Goal: Find specific page/section: Find specific page/section

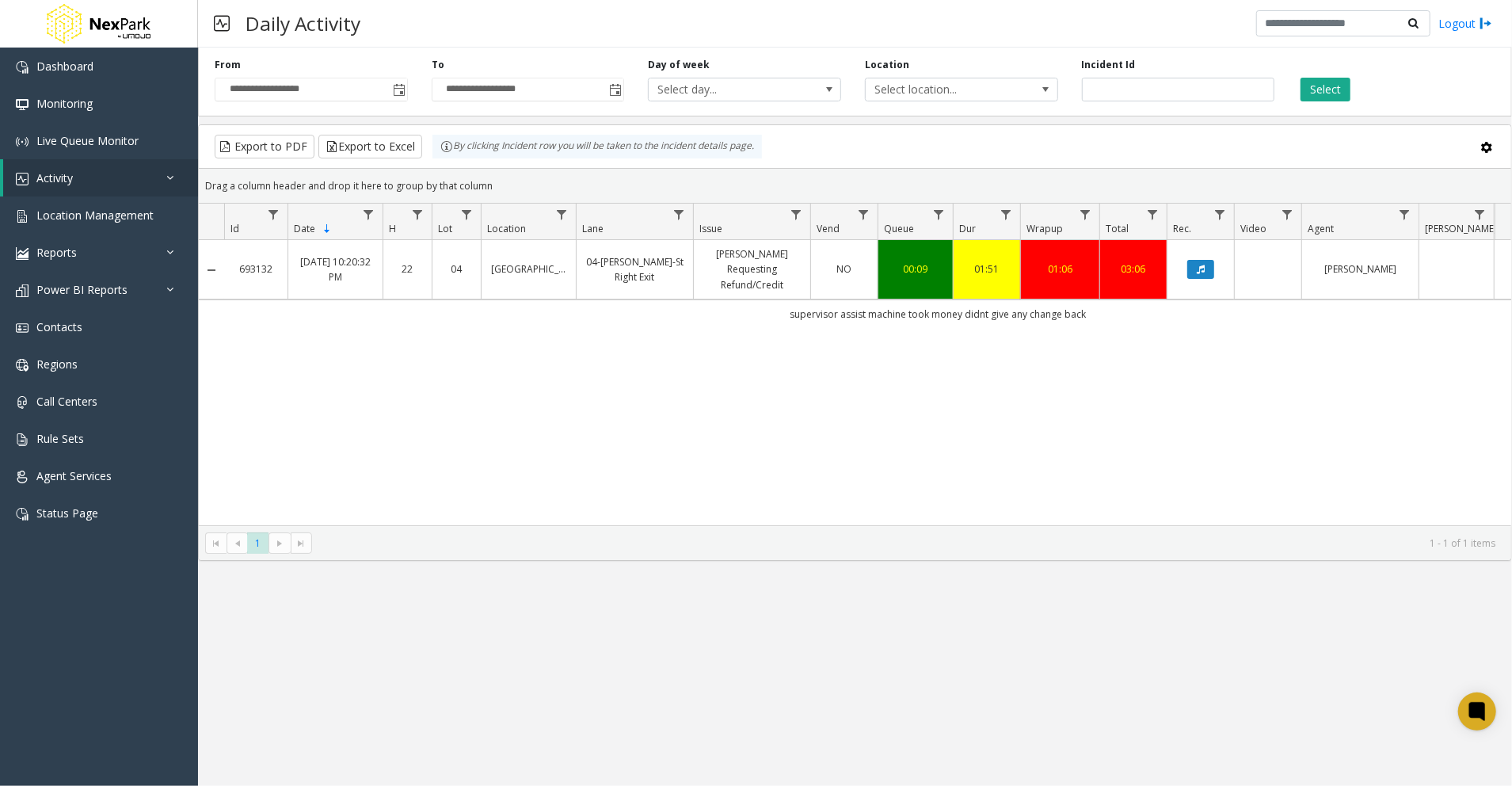
click at [1031, 477] on div "693132 May 4, 2025 10:20:32 PM 22 04 Jefferson Centre Garage 04-Jeff-St Right E…" at bounding box center [854, 383] width 1313 height 285
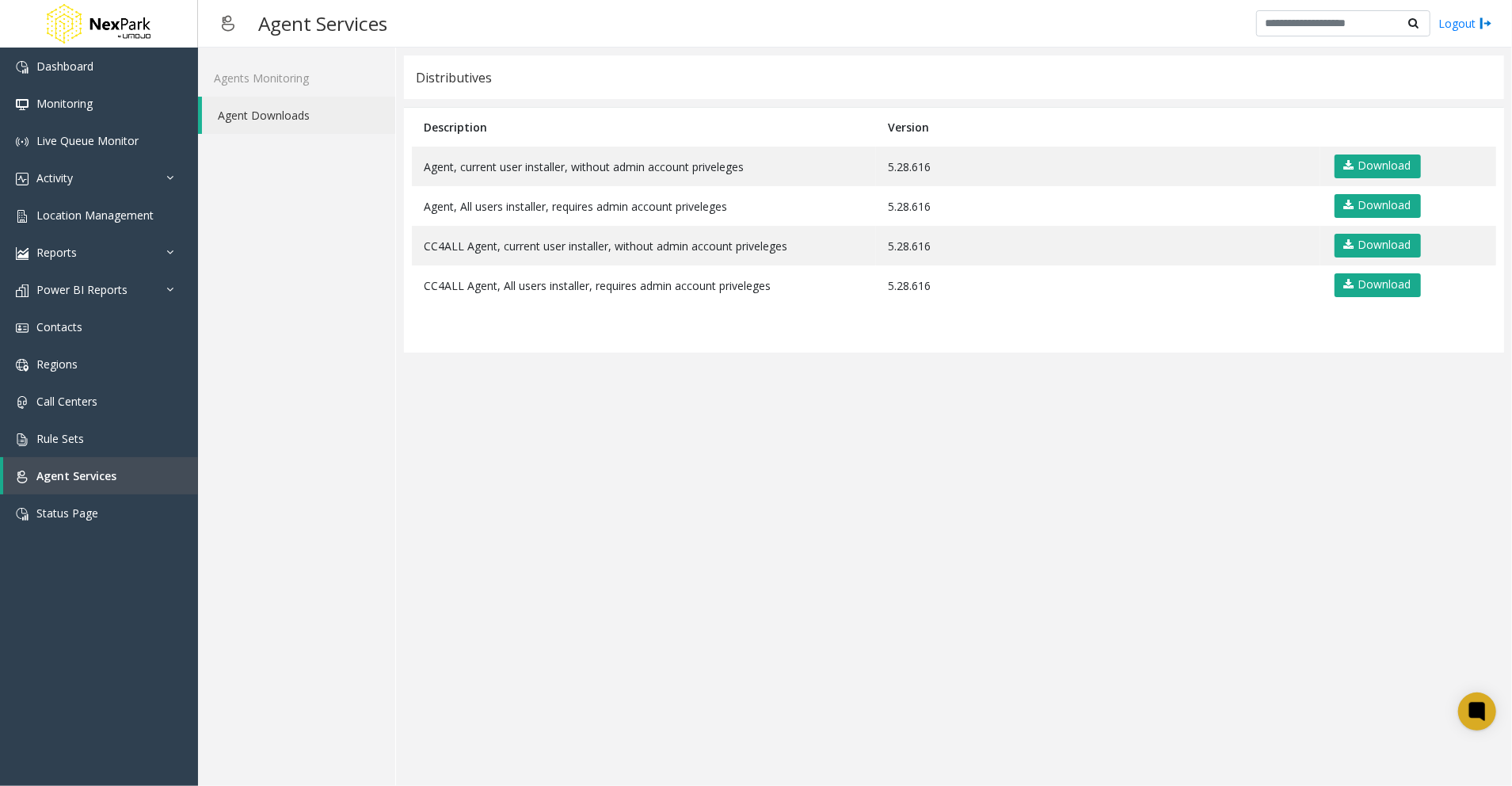
drag, startPoint x: 1063, startPoint y: 621, endPoint x: 1044, endPoint y: 624, distance: 19.2
click at [1063, 621] on app-distributives "Distributives Description Version Agent, current user installer, without admin …" at bounding box center [954, 417] width 1100 height 723
click at [1424, 504] on app-distributives "Distributives Description Version Agent, current user installer, without admin …" at bounding box center [954, 417] width 1100 height 723
click at [1438, 467] on app-distributives "Distributives Description Version Agent, current user installer, without admin …" at bounding box center [954, 417] width 1100 height 723
click at [1252, 433] on app-distributives "Distributives Description Version Agent, current user installer, without admin …" at bounding box center [954, 417] width 1100 height 723
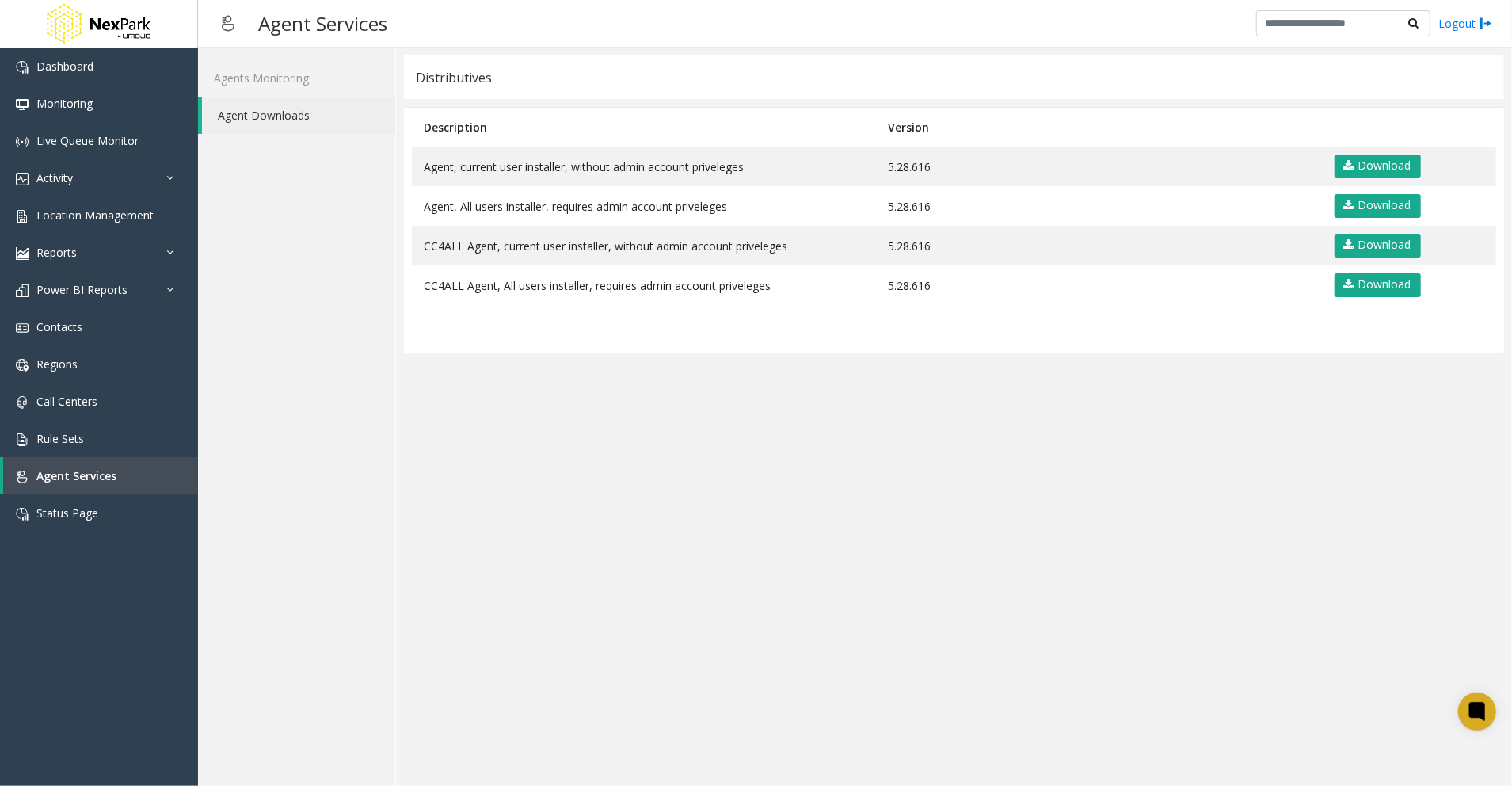
click at [1000, 556] on app-distributives "Distributives Description Version Agent, current user installer, without admin …" at bounding box center [954, 417] width 1100 height 723
click at [1043, 600] on app-distributives "Distributives Description Version Agent, current user installer, without admin …" at bounding box center [954, 417] width 1100 height 723
click at [366, 487] on div "Agents Monitoring Agent Downloads" at bounding box center [298, 416] width 198 height 738
